Goal: Check status: Check status

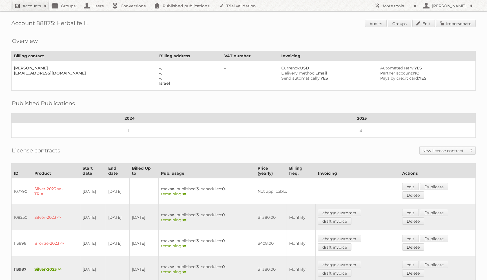
click at [29, 6] on h2 "Accounts" at bounding box center [32, 6] width 19 height 6
type input"] "aldi"
click at [130, 14] on input "Search" at bounding box center [134, 18] width 8 height 8
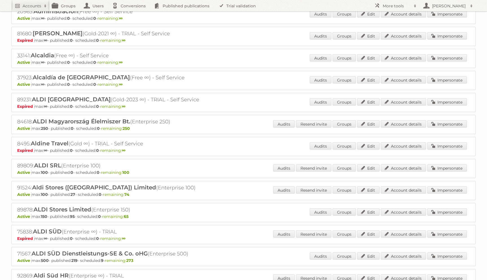
scroll to position [48, 0]
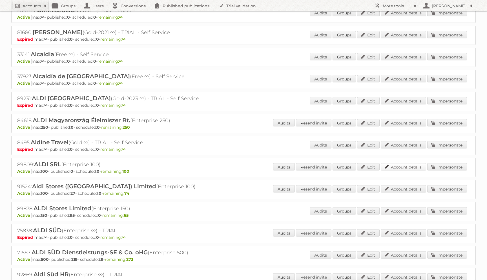
click at [408, 165] on link "Account details" at bounding box center [403, 166] width 45 height 7
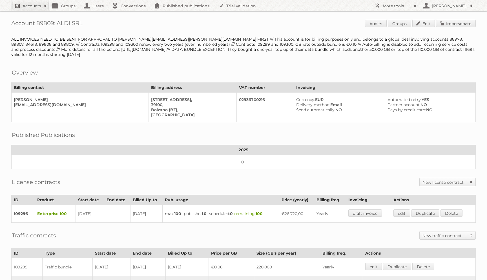
click at [28, 7] on h2 "Accounts" at bounding box center [32, 6] width 19 height 6
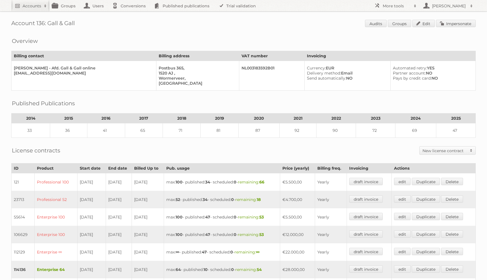
scroll to position [125, 0]
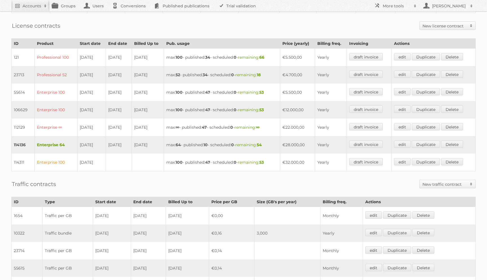
drag, startPoint x: 313, startPoint y: 141, endPoint x: 290, endPoint y: 143, distance: 23.5
click at [290, 143] on td "€28.000,00" at bounding box center [297, 144] width 35 height 17
drag, startPoint x: 127, startPoint y: 144, endPoint x: 75, endPoint y: 140, distance: 51.8
click at [75, 140] on tr "114136 Enterprise 64 [DATE] [DATE] [DATE] max: 64 - published: 10 - scheduled: …" at bounding box center [244, 144] width 464 height 17
drag, startPoint x: 311, startPoint y: 141, endPoint x: 287, endPoint y: 139, distance: 24.0
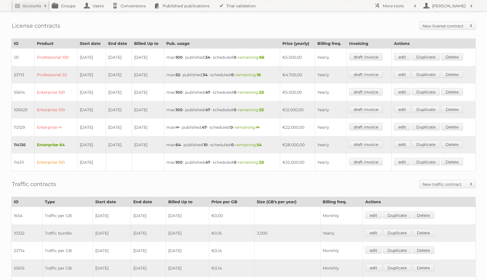
click at [287, 139] on tr "114136 Enterprise 64 [DATE] [DATE] [DATE] max: 64 - published: 10 - scheduled: …" at bounding box center [244, 144] width 464 height 17
click at [127, 142] on td "[DATE]" at bounding box center [119, 144] width 26 height 17
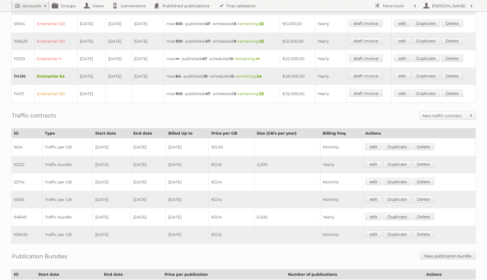
scroll to position [194, 0]
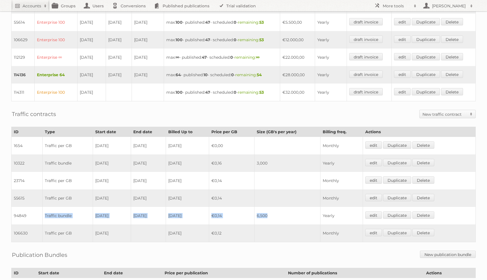
drag, startPoint x: 273, startPoint y: 209, endPoint x: 81, endPoint y: 208, distance: 192.2
click at [81, 208] on tr "94849 Traffic bundle [DATE] [DATE] [DATE] €0,14 6,500 Yearly edit Duplicate [GE…" at bounding box center [244, 215] width 464 height 17
click at [264, 211] on td "6,500" at bounding box center [287, 215] width 66 height 17
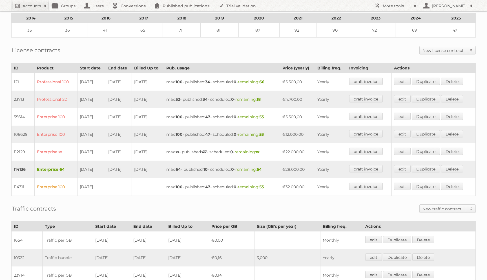
scroll to position [97, 0]
